Goal: Information Seeking & Learning: Learn about a topic

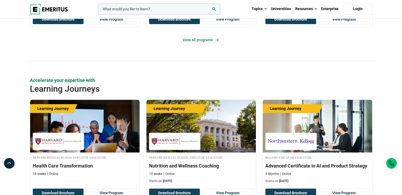
scroll to position [835, 0]
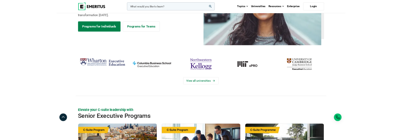
scroll to position [67, 0]
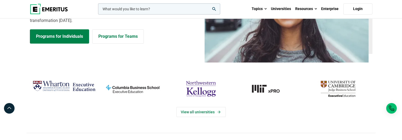
click at [153, 126] on div "View all universities" at bounding box center [201, 105] width 349 height 55
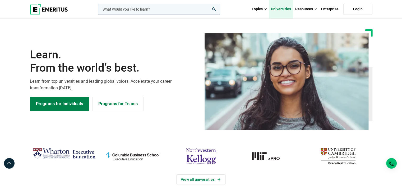
click at [281, 11] on link "Universities" at bounding box center [281, 9] width 24 height 18
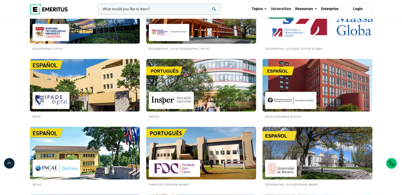
scroll to position [804, 0]
